Goal: Information Seeking & Learning: Learn about a topic

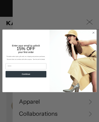
click at [91, 36] on img "POPUP Form" at bounding box center [72, 61] width 47 height 63
click at [95, 32] on circle "Close dialog" at bounding box center [94, 33] width 4 height 4
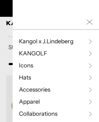
scroll to position [0, 86]
click at [90, 21] on icon "Close Mobile Nav" at bounding box center [89, 22] width 6 height 6
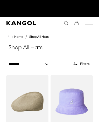
scroll to position [0, 0]
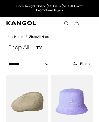
click at [17, 35] on span "Home" at bounding box center [18, 37] width 10 height 4
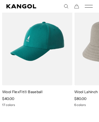
scroll to position [0, 86]
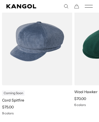
click at [91, 8] on rect "Mobile Menu" at bounding box center [89, 7] width 8 height 0
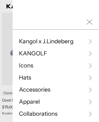
click at [90, 79] on icon at bounding box center [89, 77] width 5 height 5
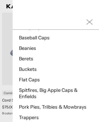
scroll to position [0, 0]
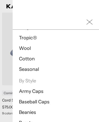
click at [52, 103] on li "Baseball Caps" at bounding box center [56, 102] width 74 height 6
click at [40, 103] on link "Baseball Caps" at bounding box center [34, 102] width 31 height 6
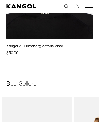
click at [90, 4] on icon "Mobile Menu" at bounding box center [89, 6] width 8 height 5
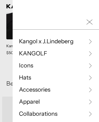
click at [92, 76] on icon at bounding box center [89, 77] width 5 height 5
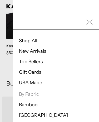
click at [39, 53] on link "New Arrivals" at bounding box center [32, 51] width 27 height 6
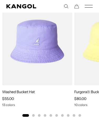
click at [88, 4] on icon "Mobile Menu" at bounding box center [89, 6] width 8 height 5
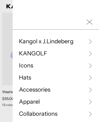
click at [84, 50] on link "KANGOLF" at bounding box center [56, 54] width 74 height 8
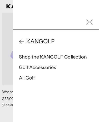
click at [19, 42] on icon at bounding box center [21, 41] width 5 height 5
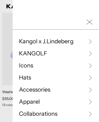
click at [60, 116] on link "Collaborations" at bounding box center [56, 114] width 74 height 8
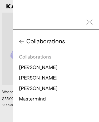
click at [16, 40] on div "Collaborations Collaborations J.Lindeberg Tadanori Yokoo Tristan Eaton Mastermi…" at bounding box center [56, 78] width 86 height 96
click at [21, 39] on icon at bounding box center [21, 41] width 5 height 5
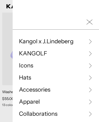
click at [70, 76] on link "Hats" at bounding box center [56, 78] width 74 height 8
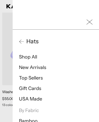
click at [30, 57] on link "Shop All" at bounding box center [28, 57] width 18 height 6
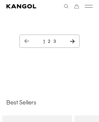
click at [74, 43] on icon "Next page" at bounding box center [72, 41] width 5 height 4
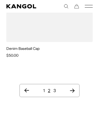
click at [74, 89] on icon "Next page" at bounding box center [72, 91] width 5 height 4
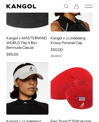
click at [91, 7] on icon "Mobile Menu" at bounding box center [89, 6] width 8 height 5
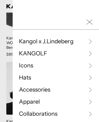
click at [92, 62] on link "Icons" at bounding box center [56, 66] width 74 height 8
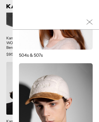
click at [58, 97] on img at bounding box center [56, 100] width 74 height 74
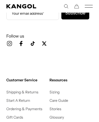
scroll to position [980, 0]
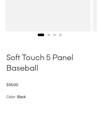
scroll to position [106, 0]
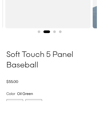
scroll to position [109, 0]
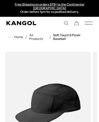
click at [61, 35] on link "Soft Touch 5 Panel Baseball" at bounding box center [72, 36] width 39 height 7
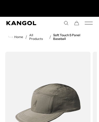
scroll to position [0, 86]
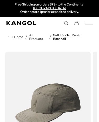
click at [34, 36] on link "All Products" at bounding box center [38, 36] width 18 height 7
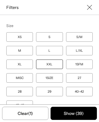
click at [88, 5] on icon "Close filter list" at bounding box center [89, 7] width 5 height 5
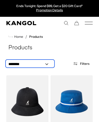
click at [45, 62] on select "**********" at bounding box center [29, 65] width 47 height 6
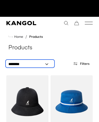
scroll to position [0, 86]
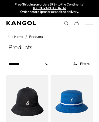
click at [92, 21] on icon "Mobile Menu" at bounding box center [89, 23] width 8 height 5
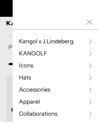
scroll to position [0, 0]
click at [32, 75] on link "Hats" at bounding box center [56, 78] width 74 height 8
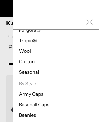
scroll to position [136, 0]
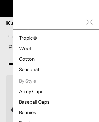
click at [43, 102] on link "Baseball Caps" at bounding box center [34, 103] width 31 height 6
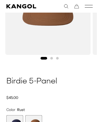
scroll to position [0, 86]
click at [16, 122] on span "1 of 2" at bounding box center [14, 124] width 17 height 17
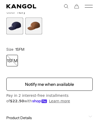
scroll to position [0, 86]
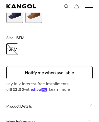
click at [66, 104] on span "Product Details" at bounding box center [46, 106] width 80 height 5
